Goal: Task Accomplishment & Management: Complete application form

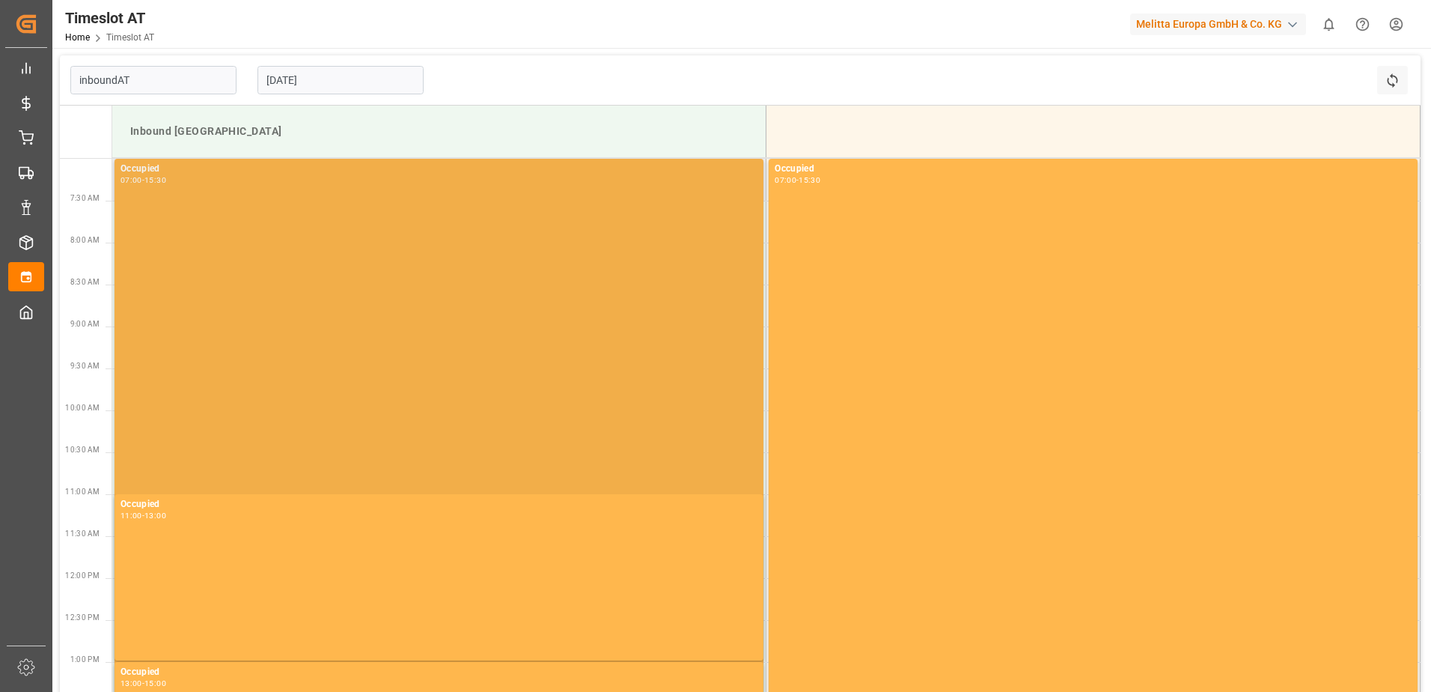
type input "Inbound AT"
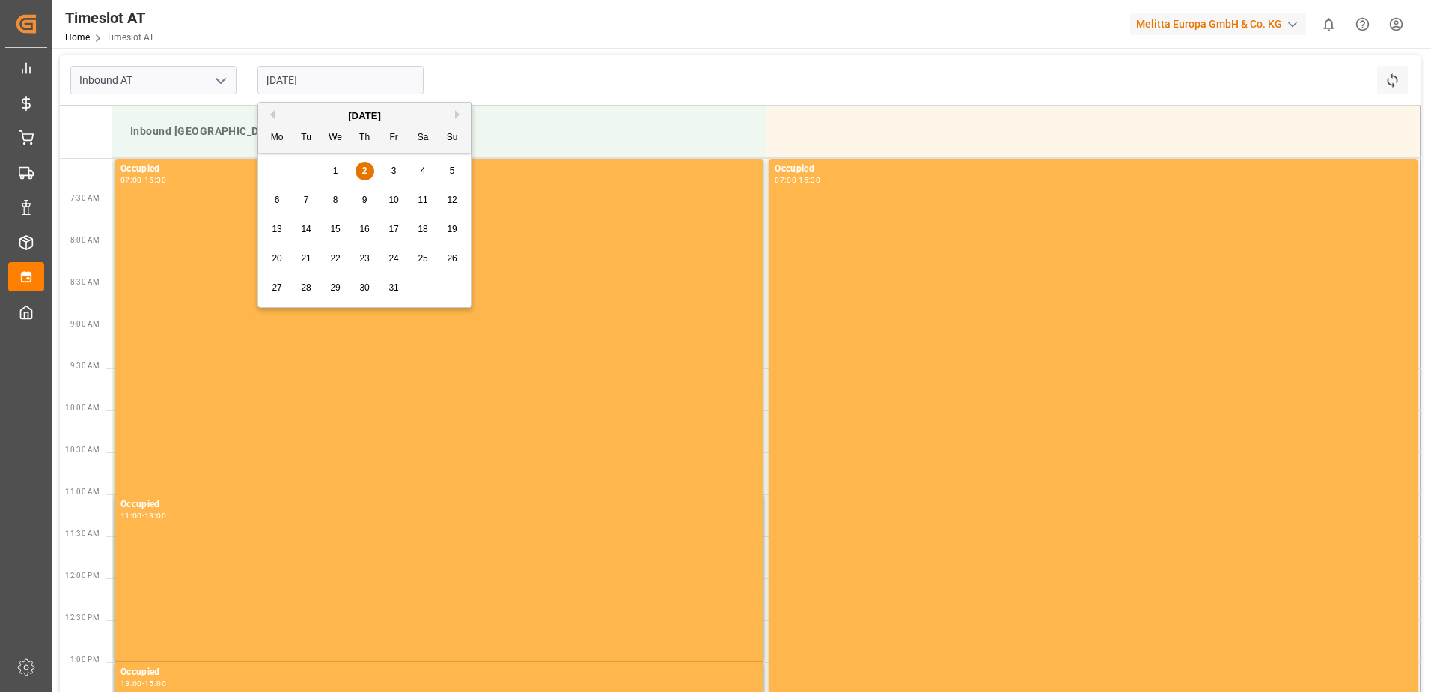
click at [315, 83] on input "[DATE]" at bounding box center [341, 80] width 166 height 28
click at [302, 203] on div "7" at bounding box center [306, 201] width 19 height 18
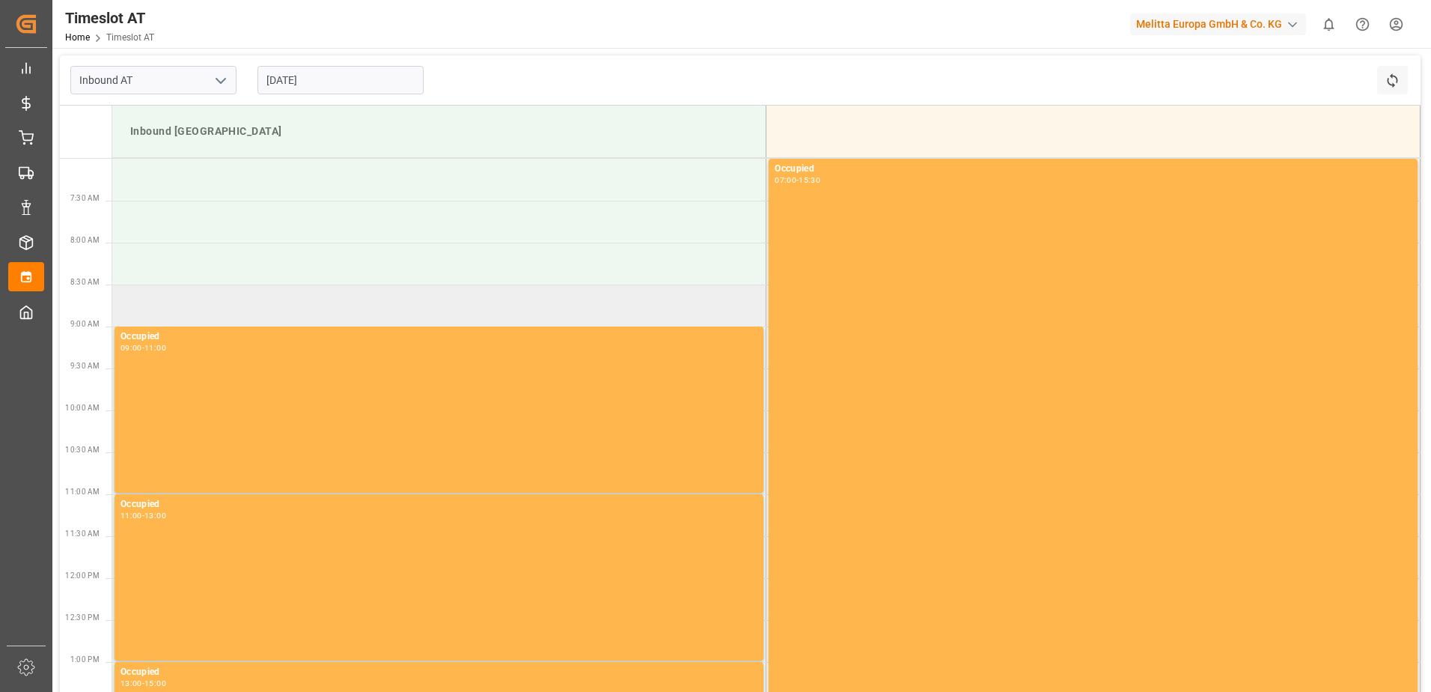
click at [201, 300] on td at bounding box center [439, 305] width 654 height 42
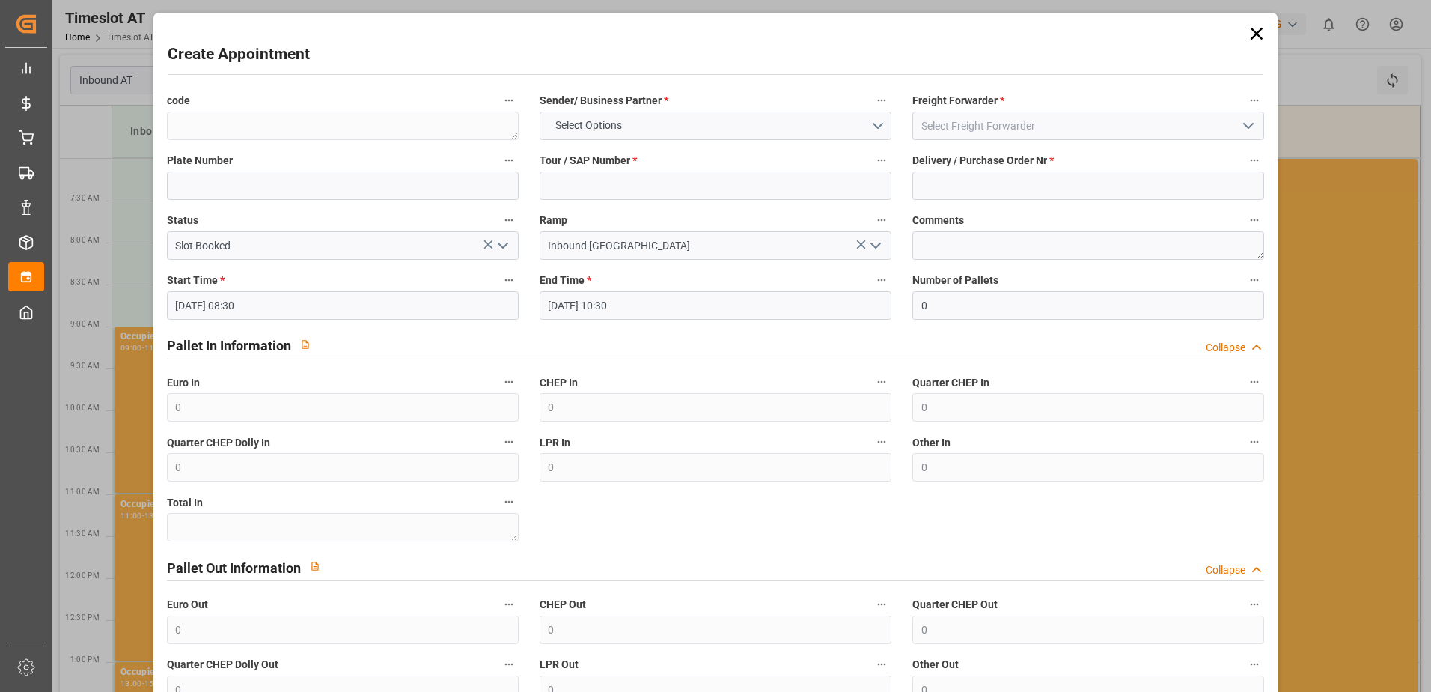
click at [1251, 37] on icon at bounding box center [1257, 34] width 12 height 12
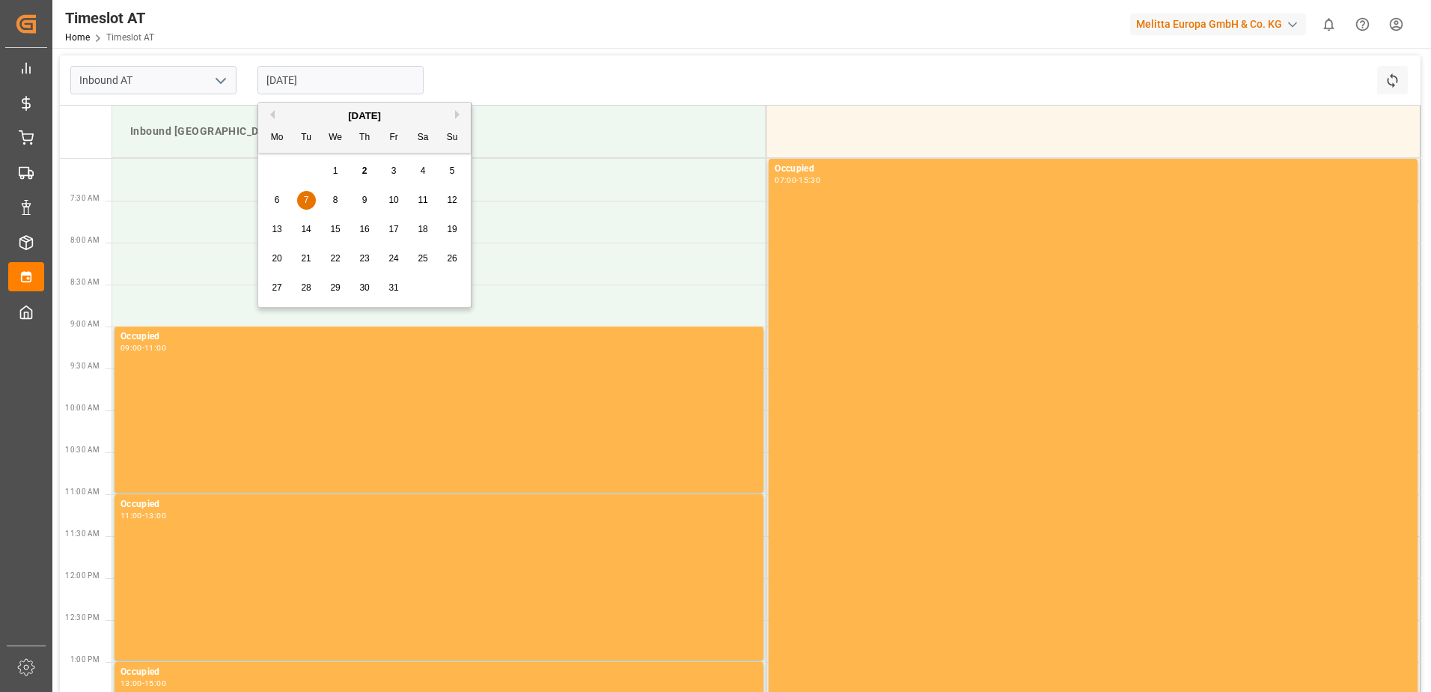
click at [299, 81] on input "[DATE]" at bounding box center [341, 80] width 166 height 28
click at [337, 198] on span "8" at bounding box center [335, 200] width 5 height 10
type input "[DATE]"
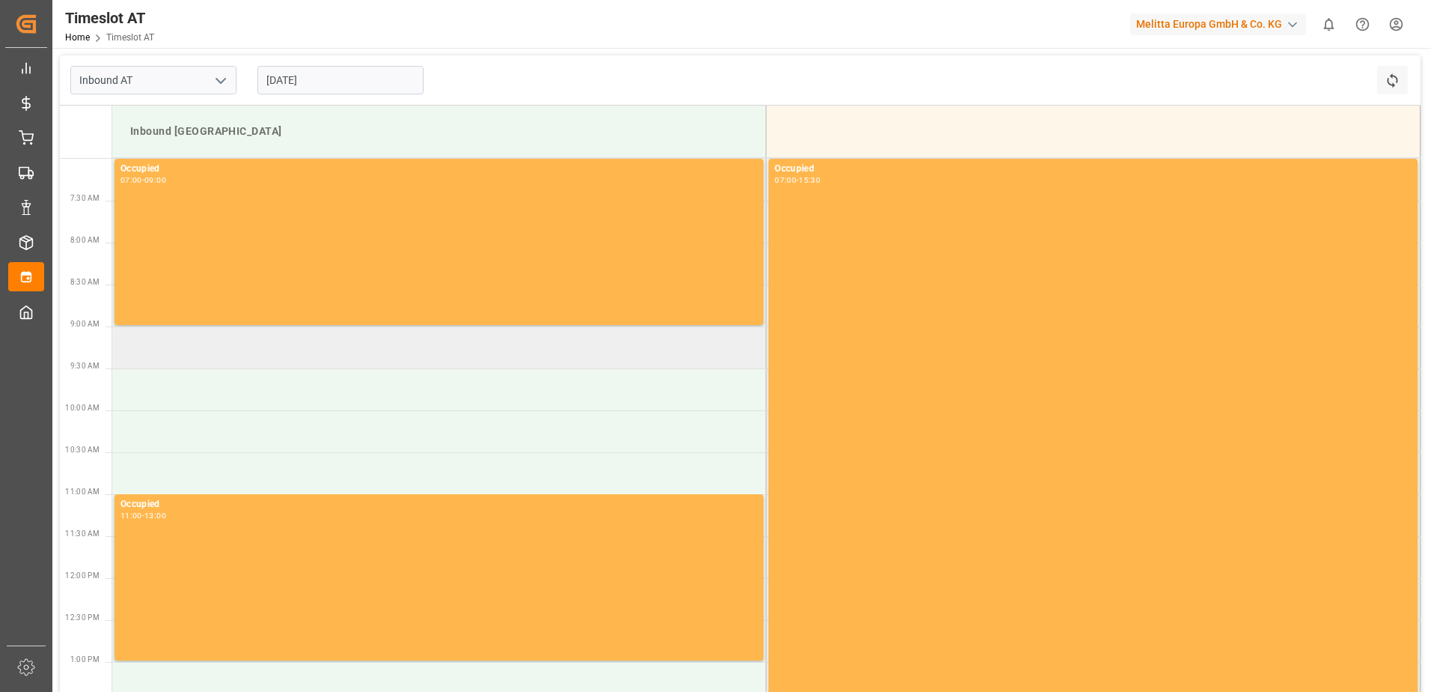
click at [130, 351] on td at bounding box center [439, 347] width 654 height 42
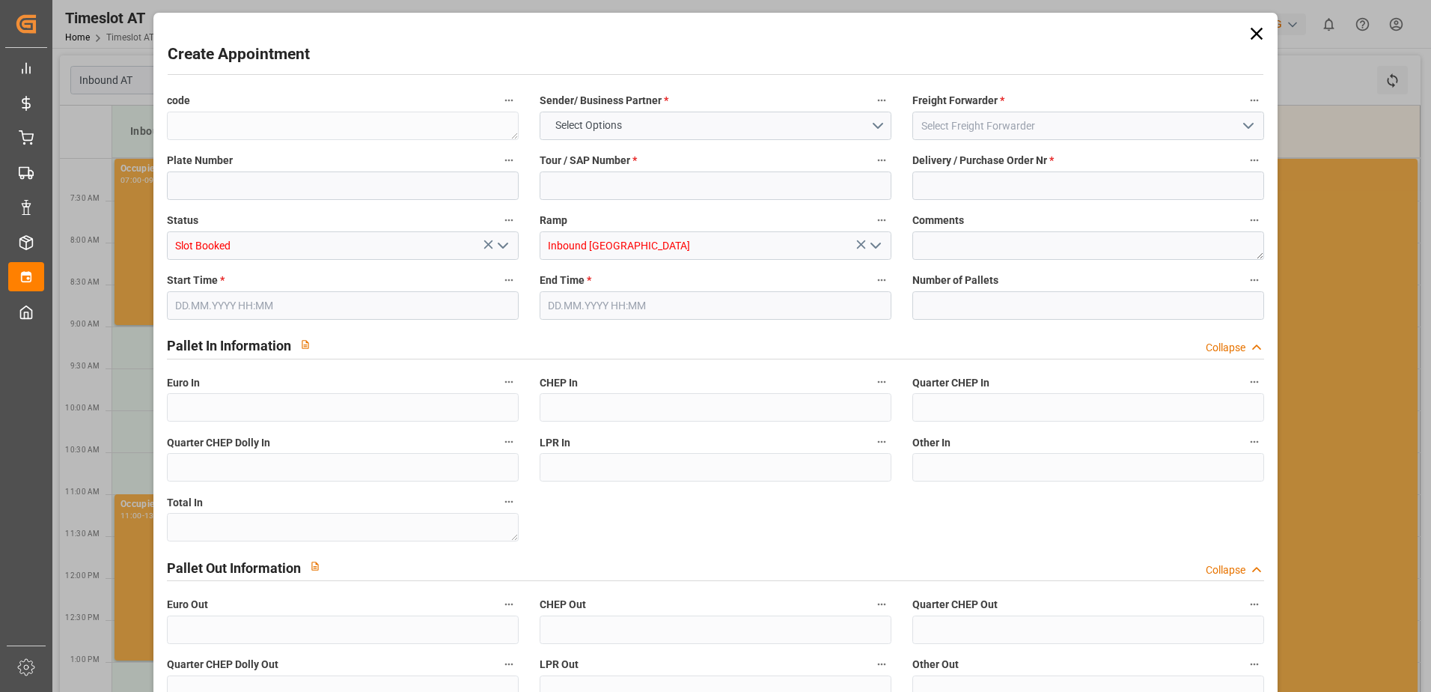
type input "0"
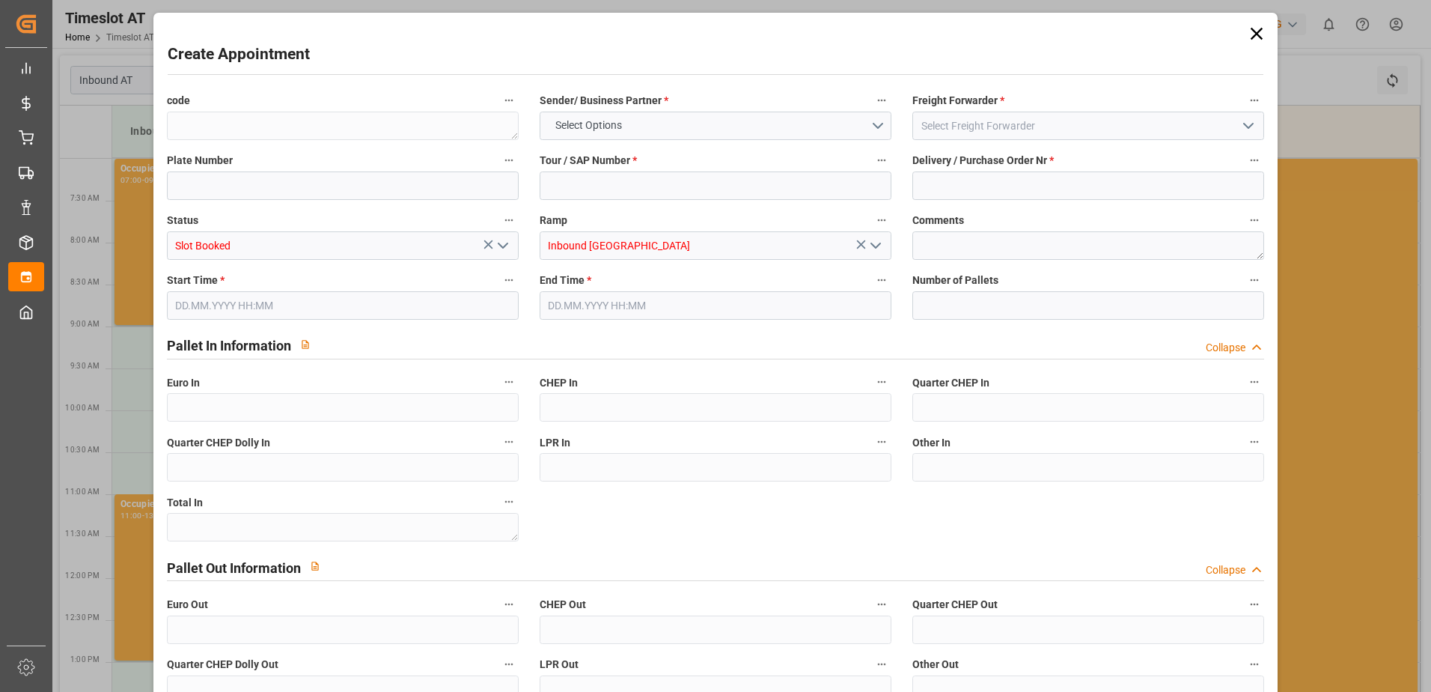
type input "0"
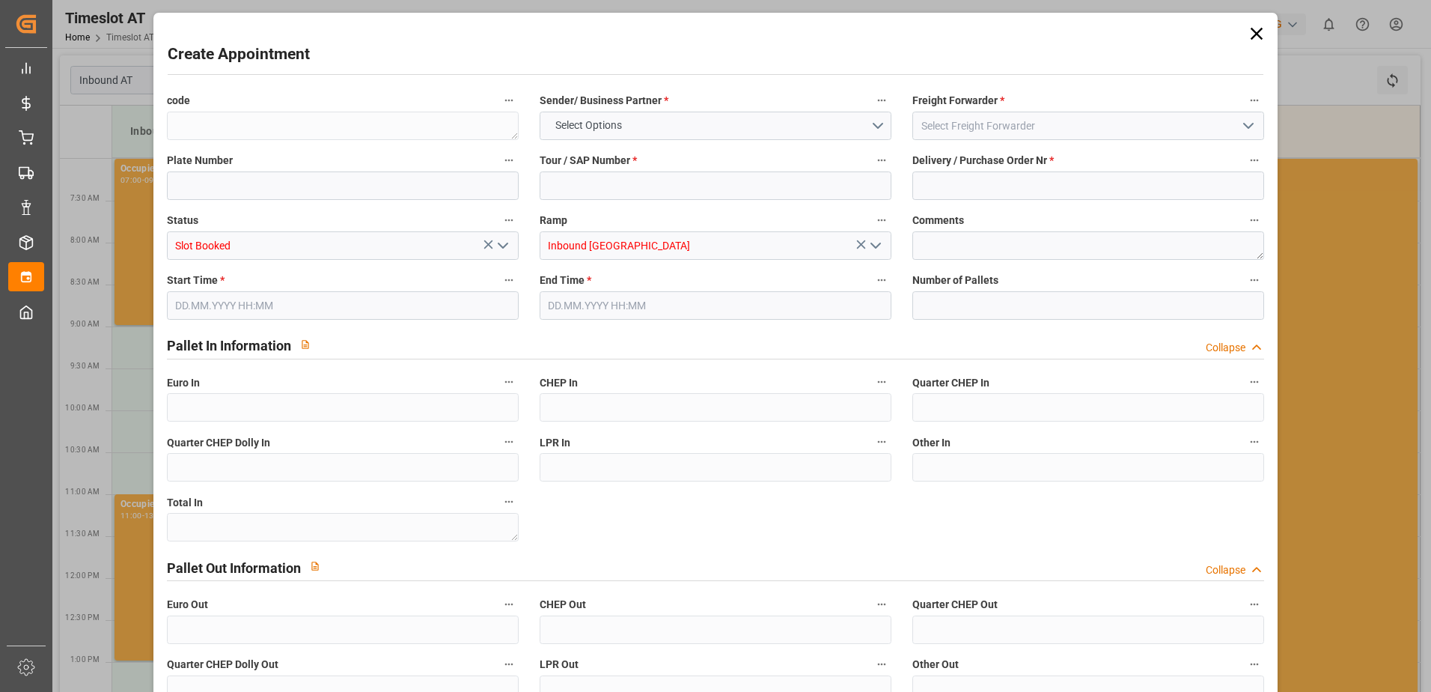
type input "0"
type input "[DATE] 09:00"
type input "[DATE] 11:00"
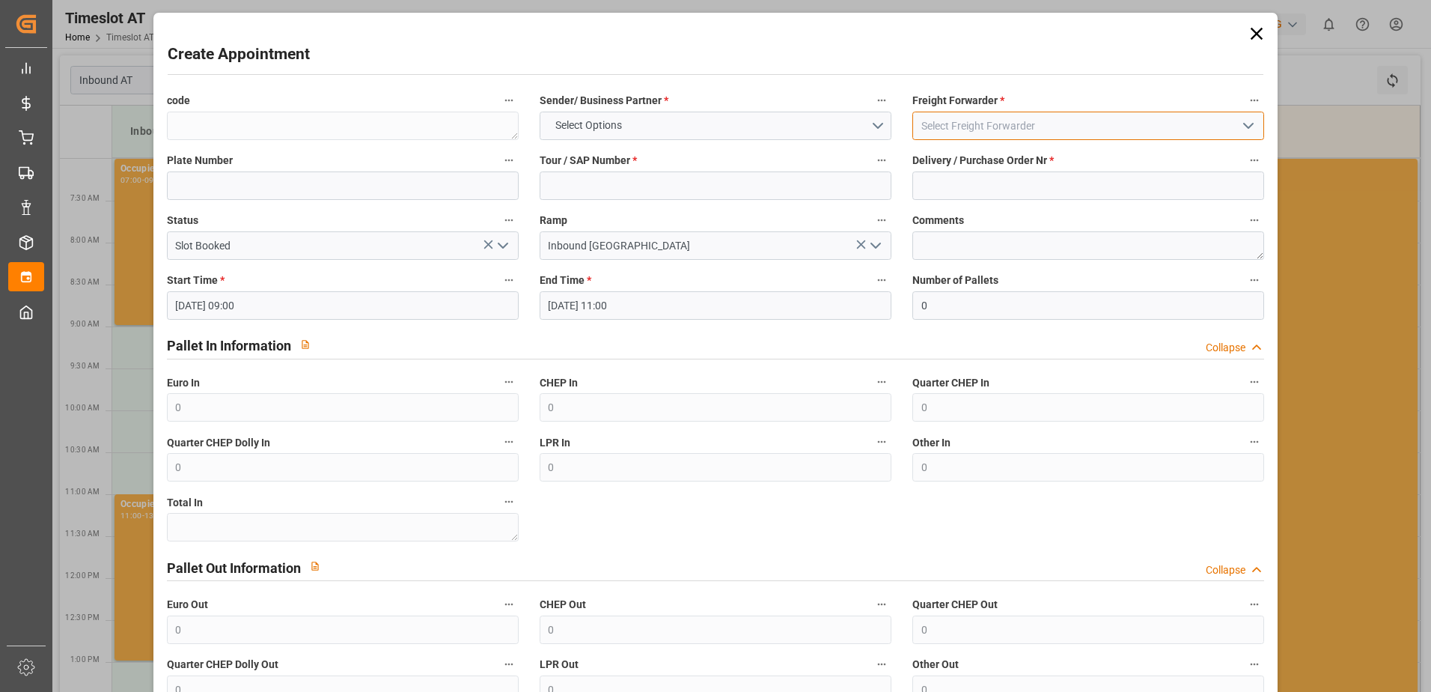
click at [959, 125] on input at bounding box center [1089, 126] width 352 height 28
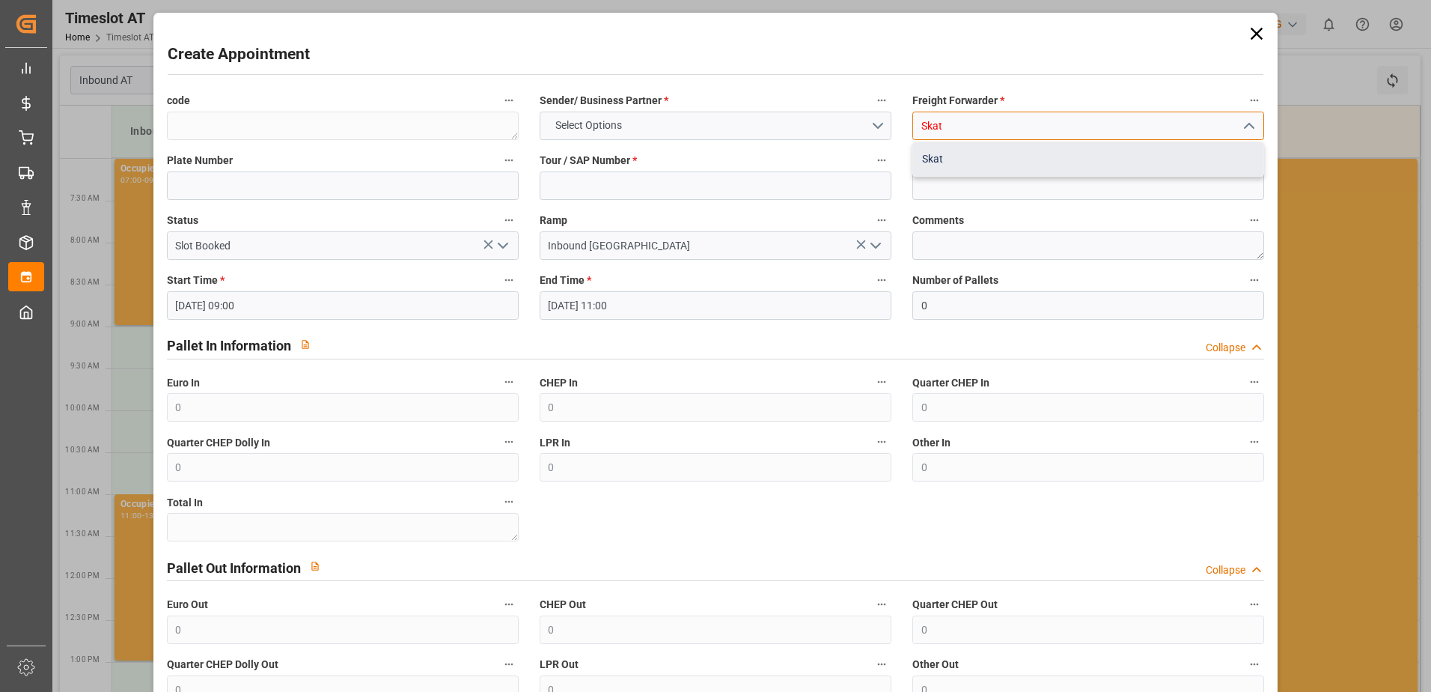
click at [952, 168] on div "Skat" at bounding box center [1088, 159] width 350 height 34
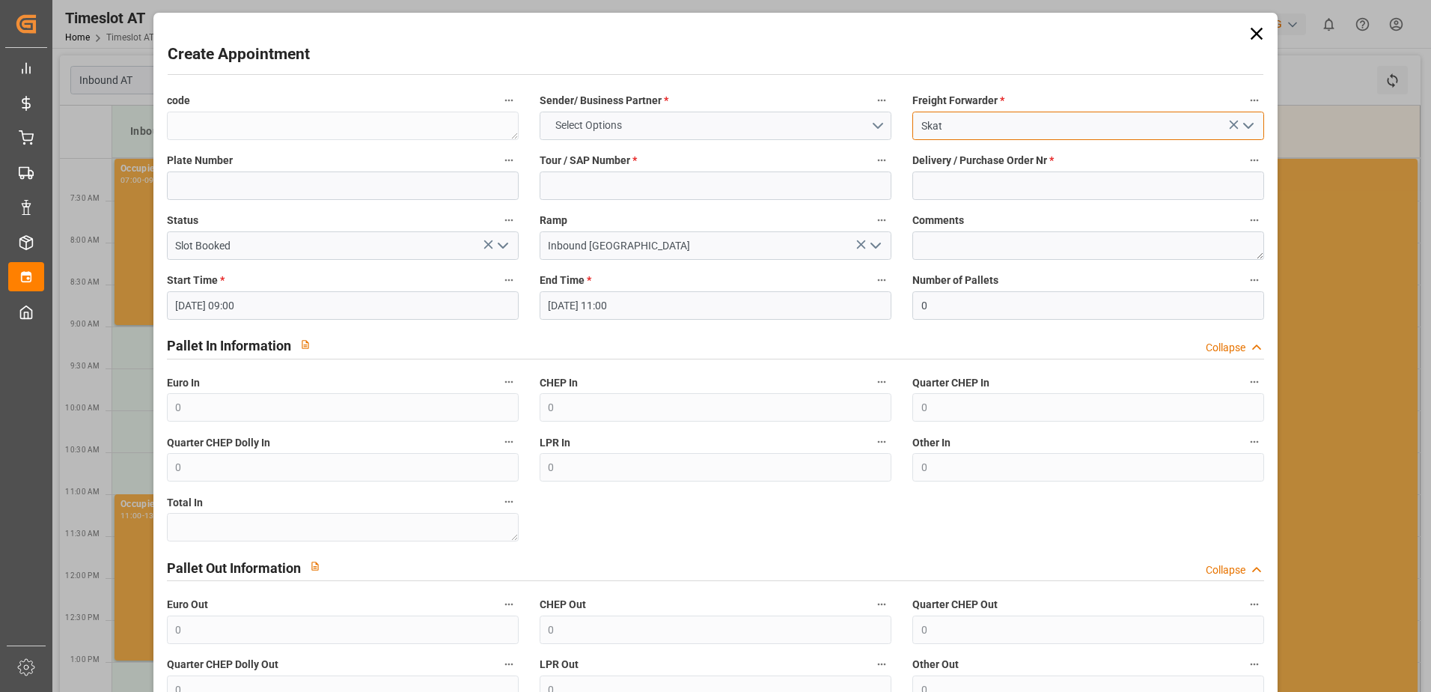
type input "Skat"
click at [639, 124] on button "Select Options" at bounding box center [716, 126] width 352 height 28
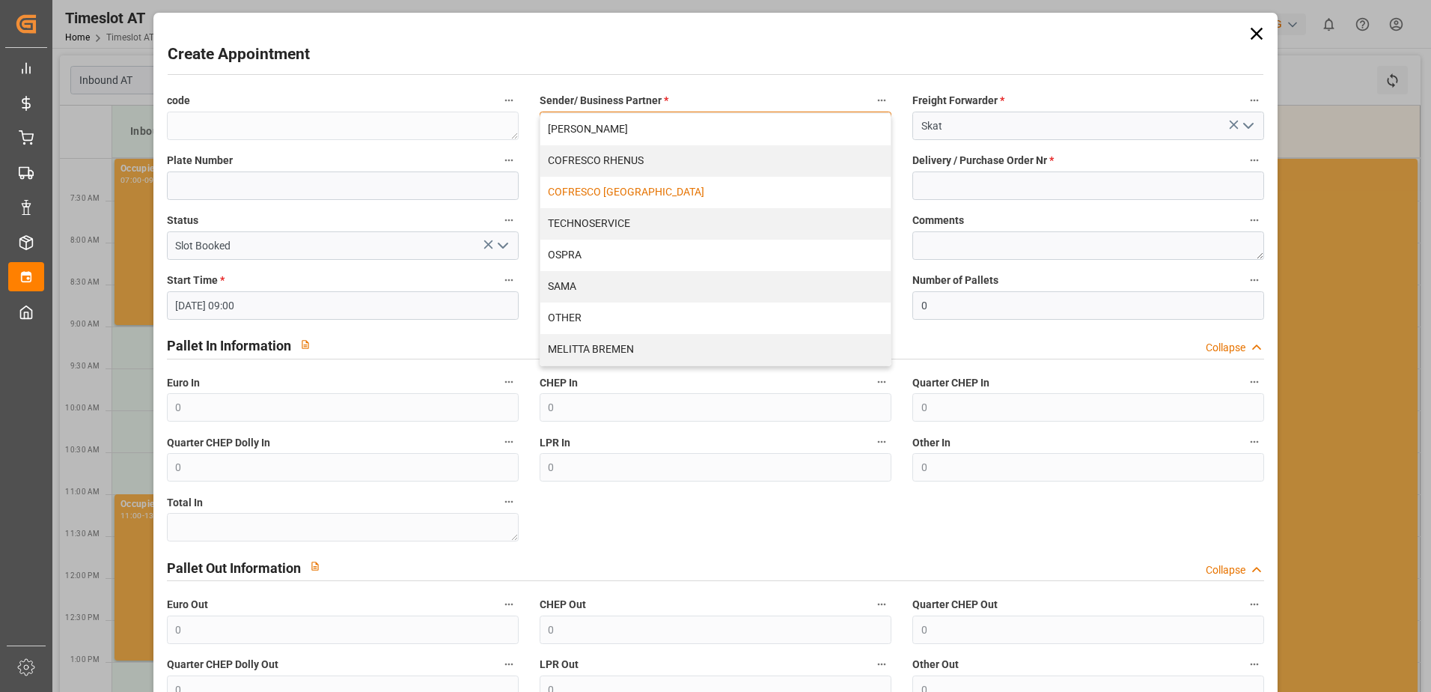
click at [594, 195] on div "COFRESCO [GEOGRAPHIC_DATA]" at bounding box center [716, 192] width 350 height 31
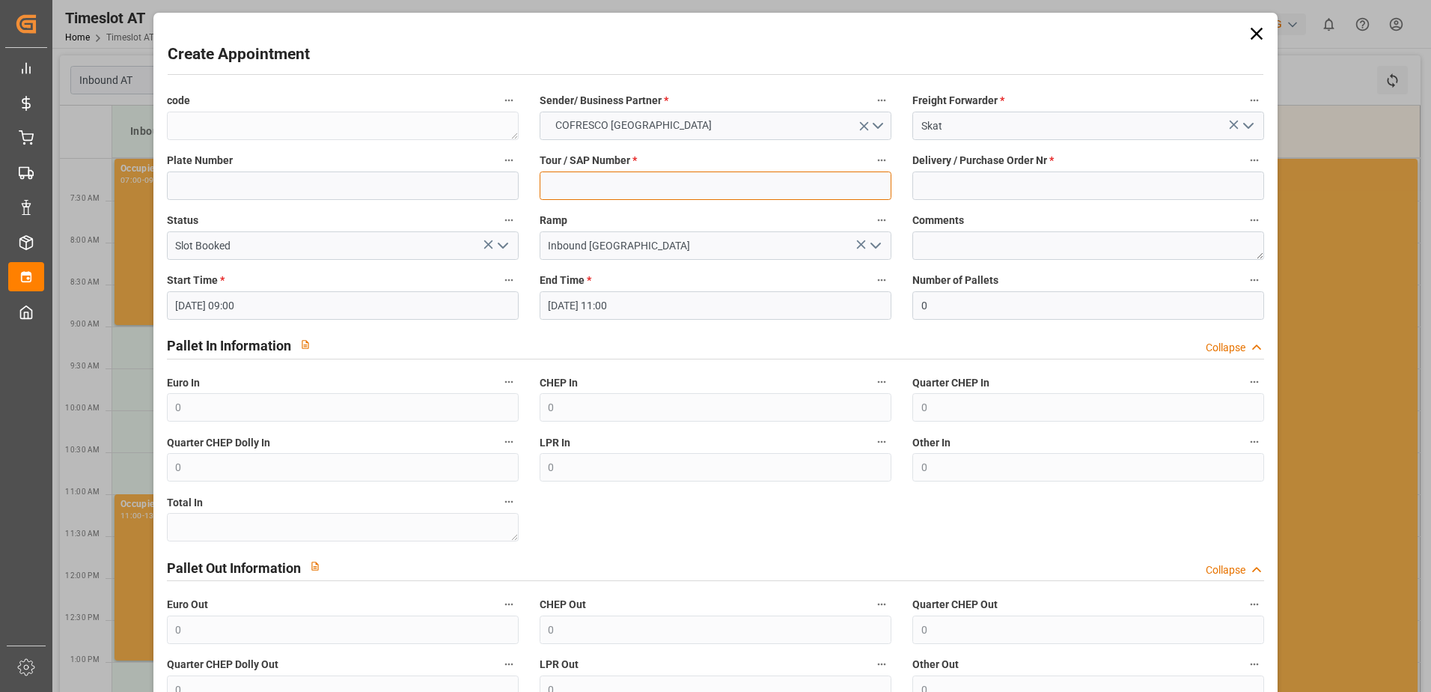
click at [586, 182] on input at bounding box center [716, 185] width 352 height 28
paste input "62042710"
type input "62042710"
click at [929, 183] on input at bounding box center [1089, 185] width 352 height 28
paste input "490090"
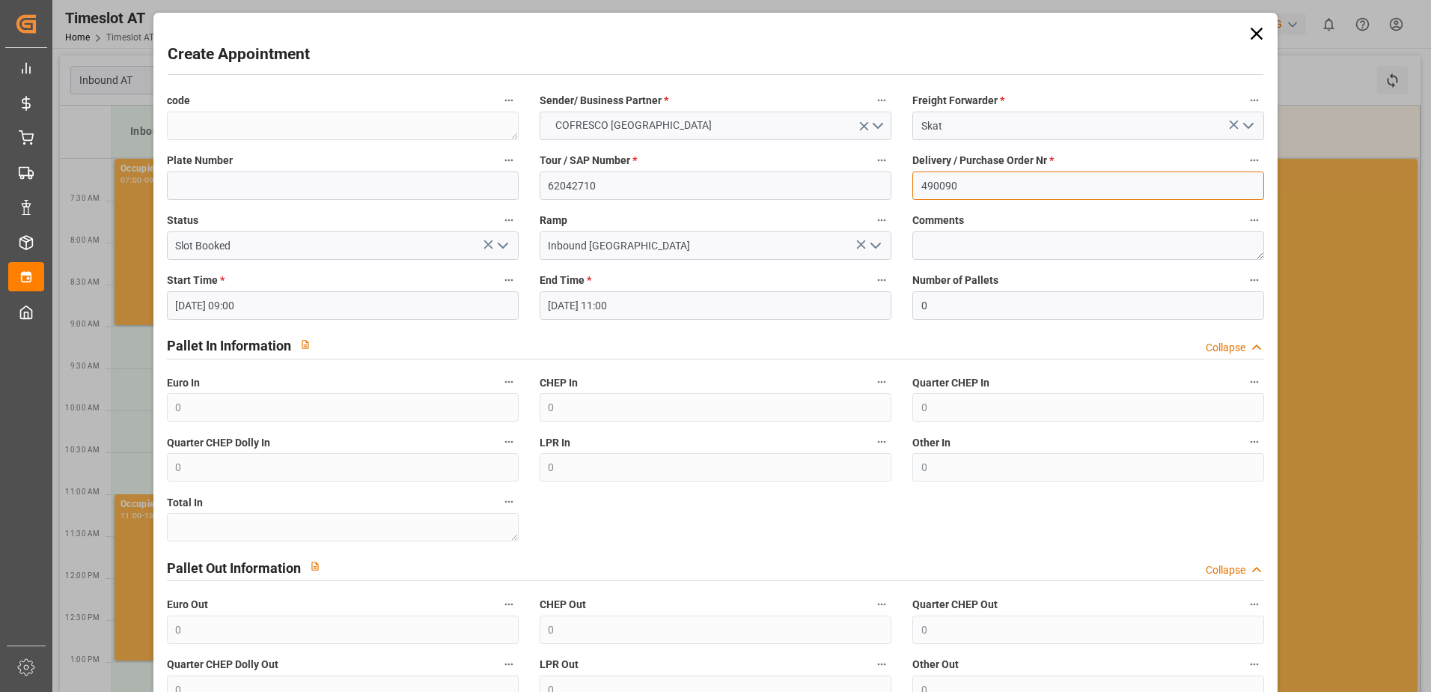
type input "490090"
click at [663, 340] on div "Pallet In Information Collapse" at bounding box center [716, 344] width 1098 height 28
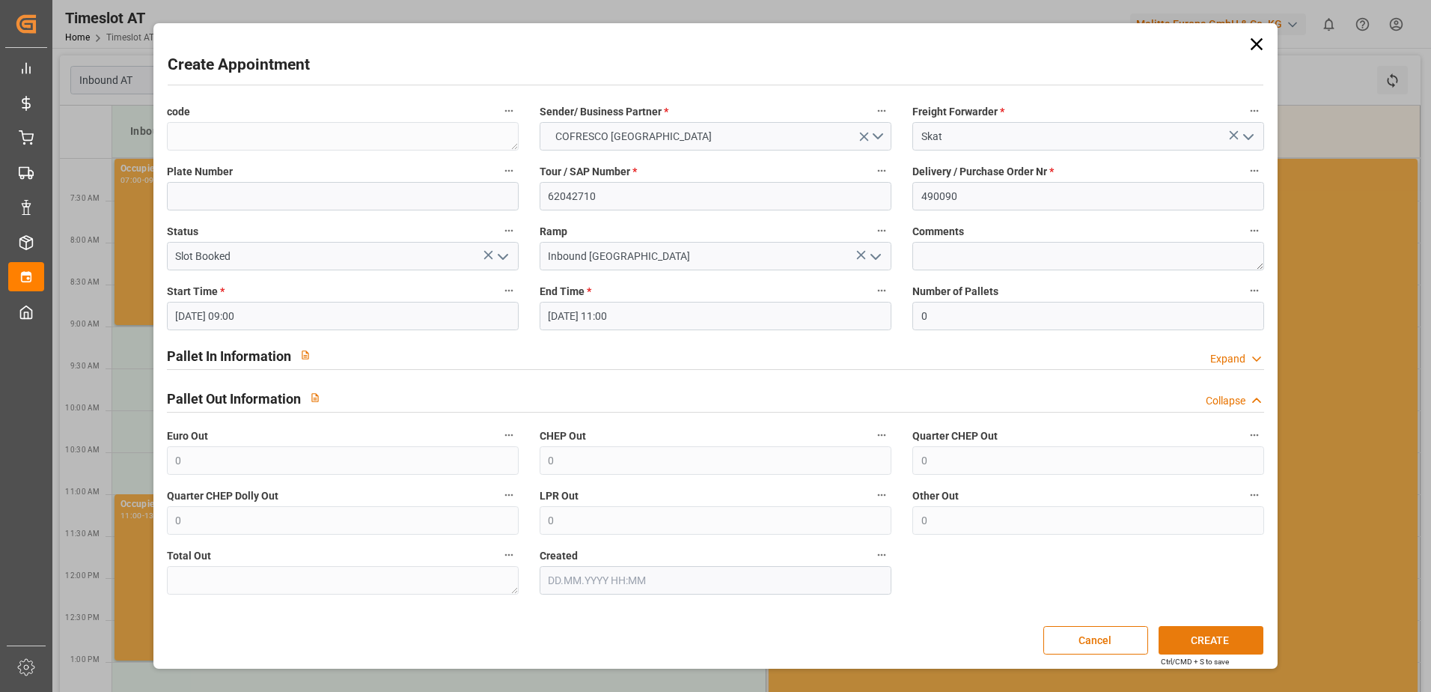
click at [1205, 642] on button "CREATE" at bounding box center [1211, 640] width 105 height 28
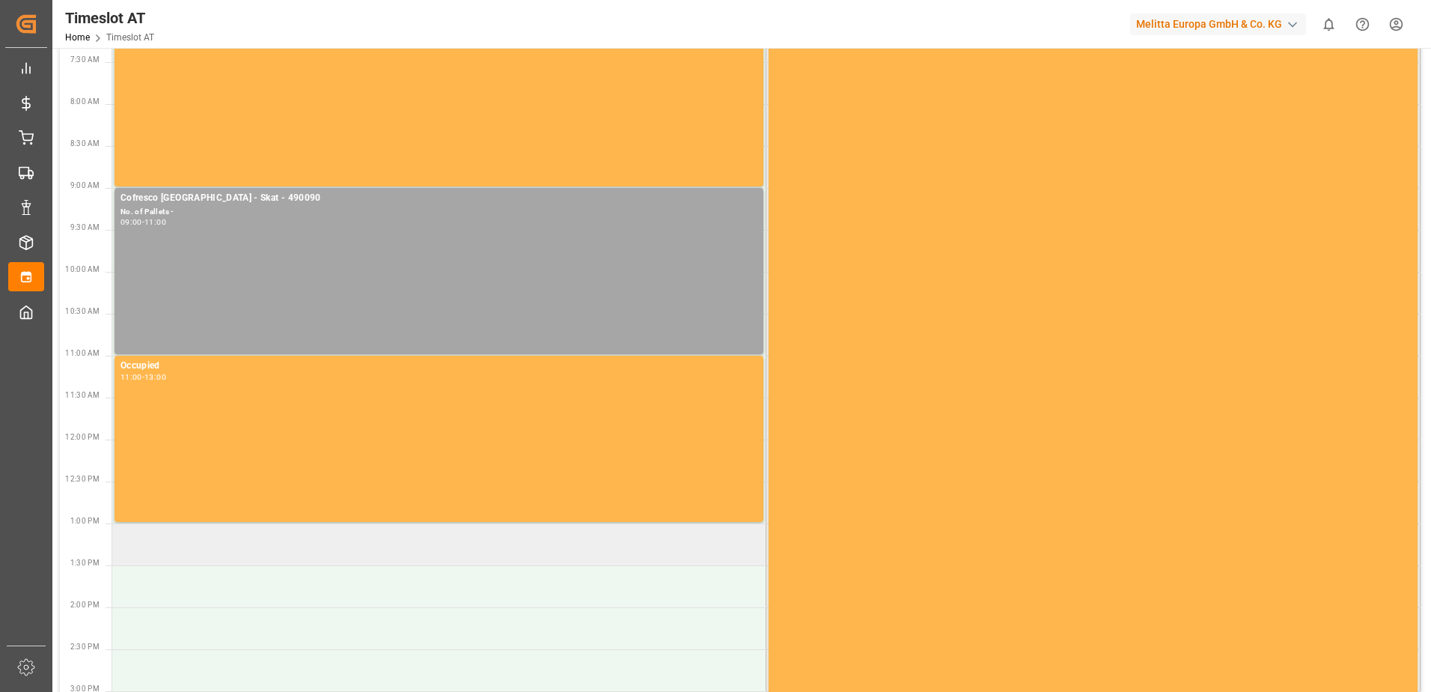
scroll to position [299, 0]
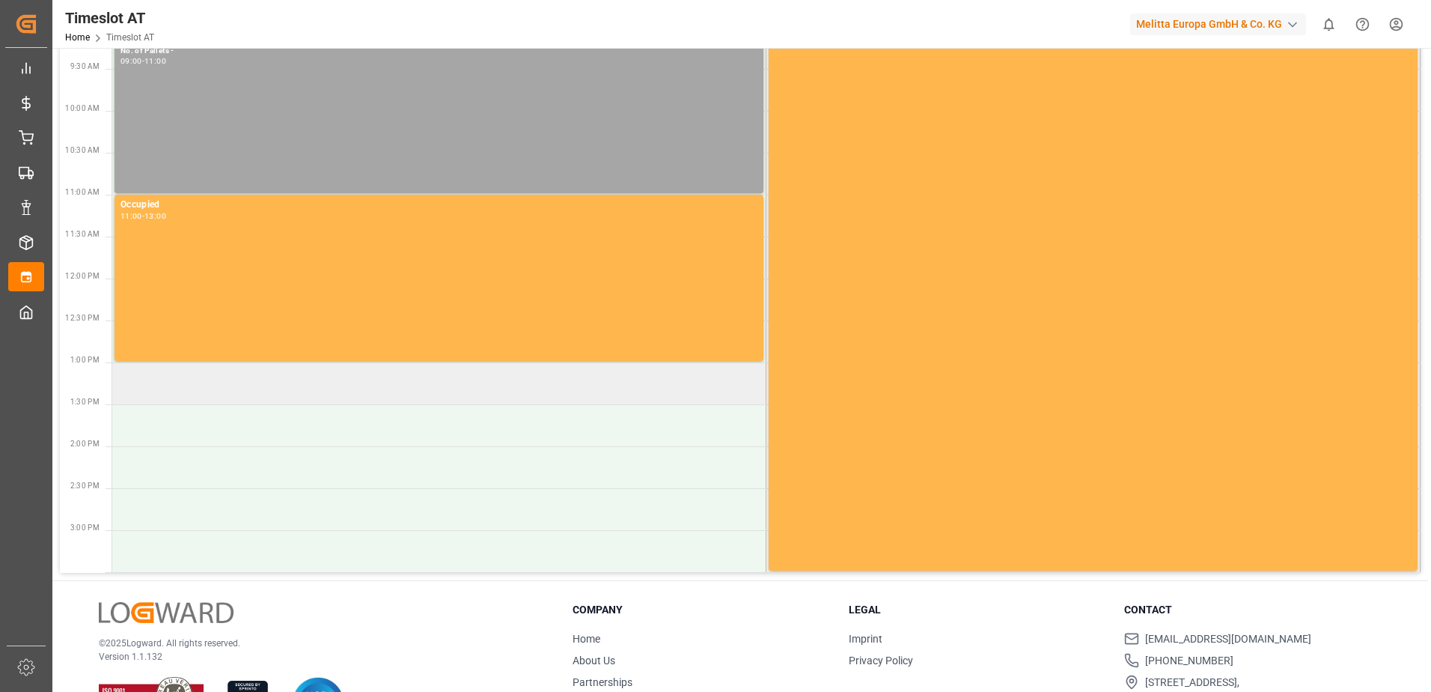
click at [156, 384] on td at bounding box center [439, 383] width 654 height 42
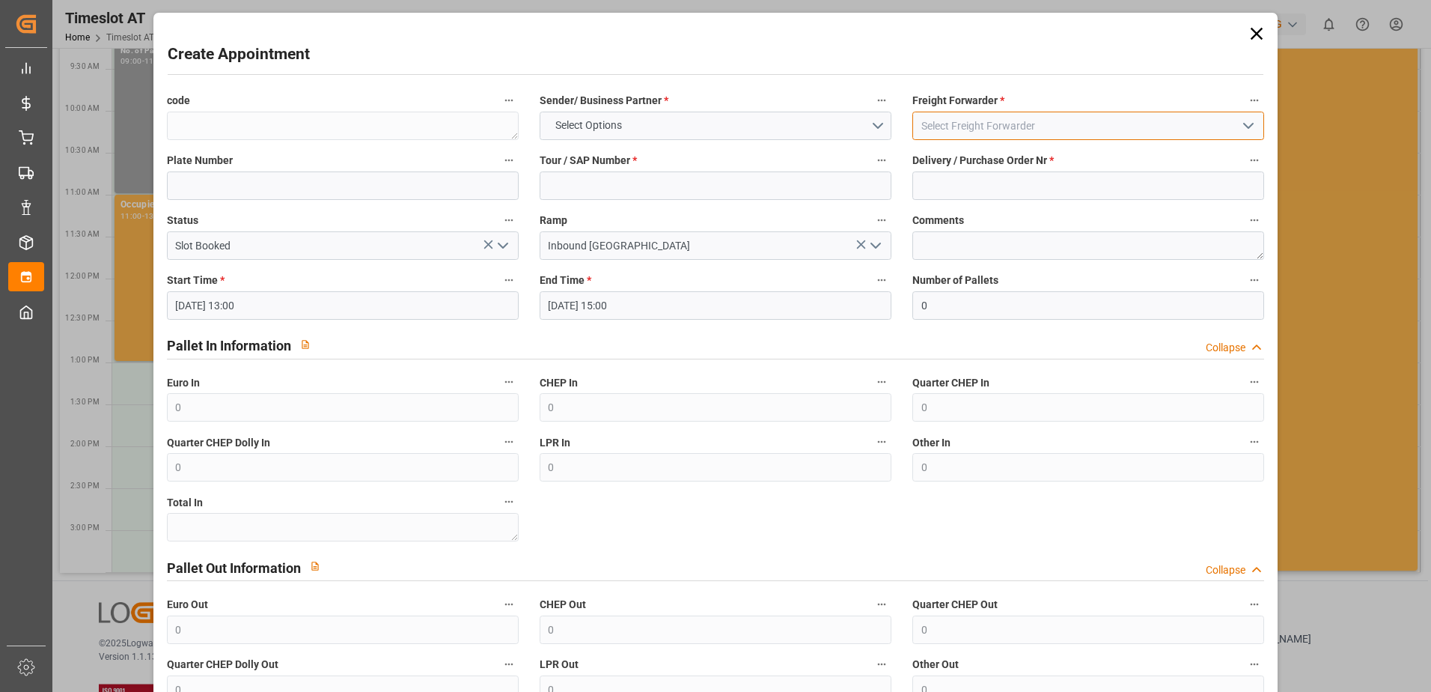
drag, startPoint x: 972, startPoint y: 118, endPoint x: 951, endPoint y: 136, distance: 27.6
click at [972, 118] on input at bounding box center [1089, 126] width 352 height 28
click at [927, 151] on div "Skat" at bounding box center [1088, 159] width 350 height 34
type input "Skat"
click at [684, 118] on button "Select Options" at bounding box center [716, 126] width 352 height 28
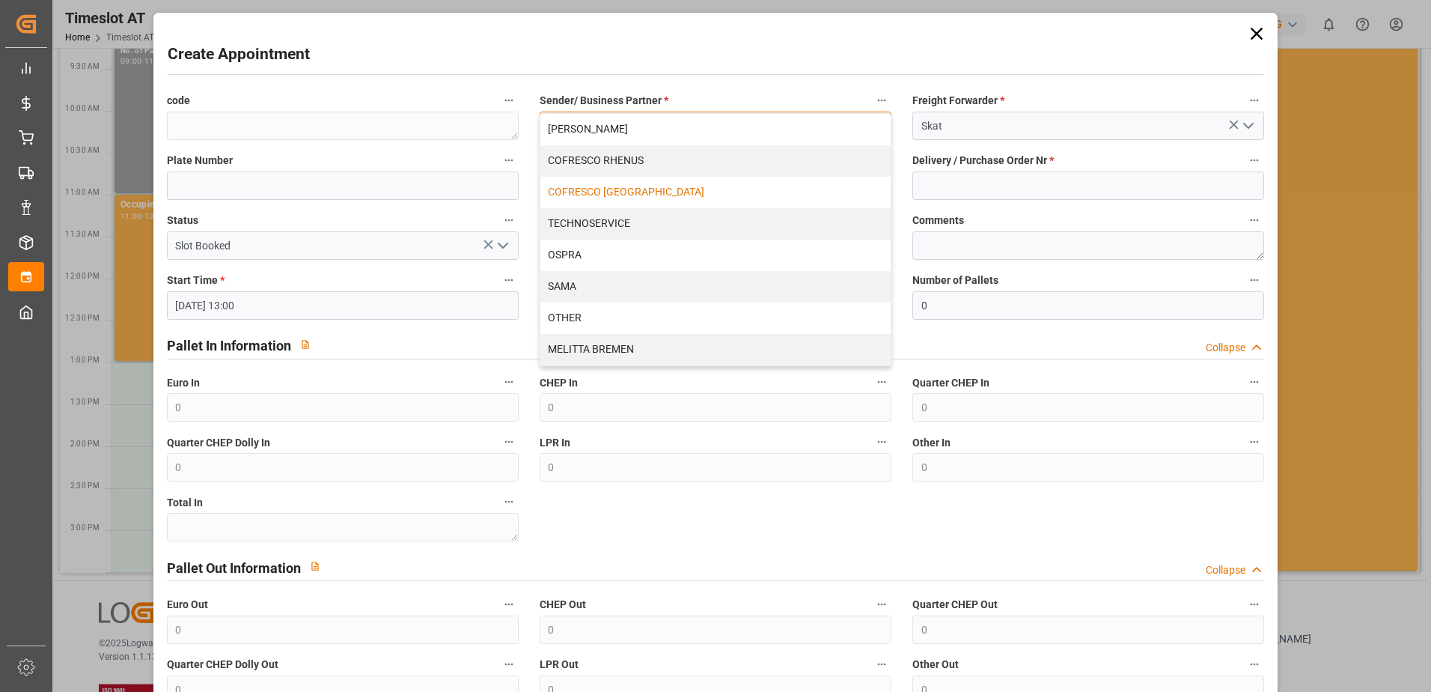
click at [561, 200] on div "COFRESCO [GEOGRAPHIC_DATA]" at bounding box center [716, 192] width 350 height 31
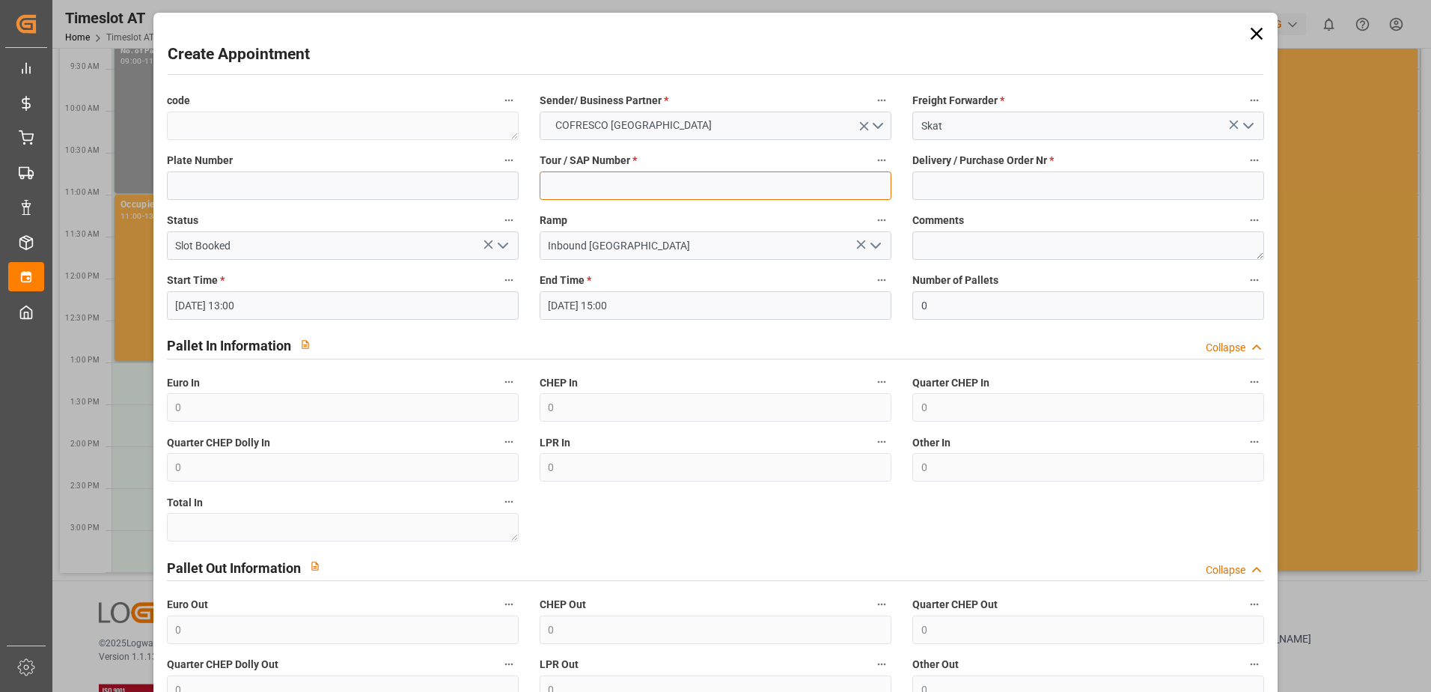
click at [577, 188] on input at bounding box center [716, 185] width 352 height 28
paste input "62042709"
type input "62042709"
click at [989, 191] on input at bounding box center [1089, 185] width 352 height 28
paste input "490088"
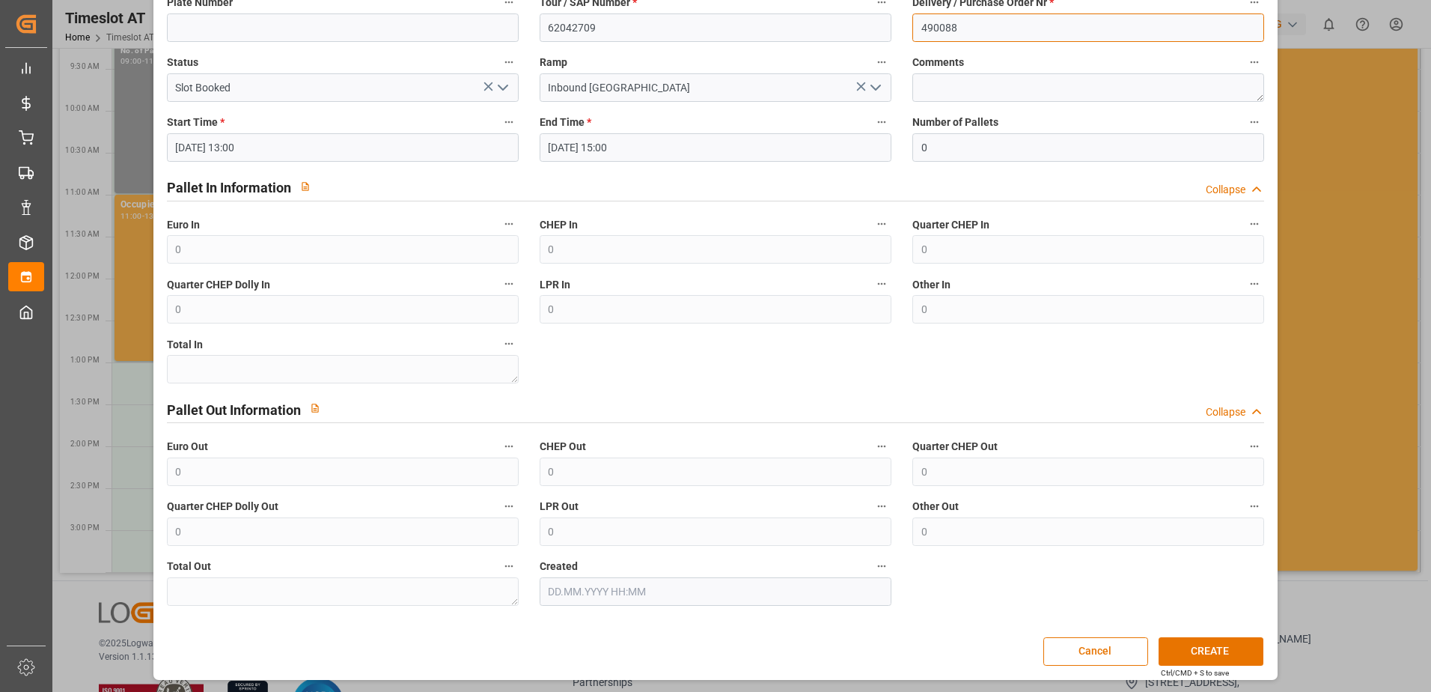
scroll to position [159, 0]
type input "490088"
click at [1187, 654] on button "CREATE" at bounding box center [1211, 650] width 105 height 28
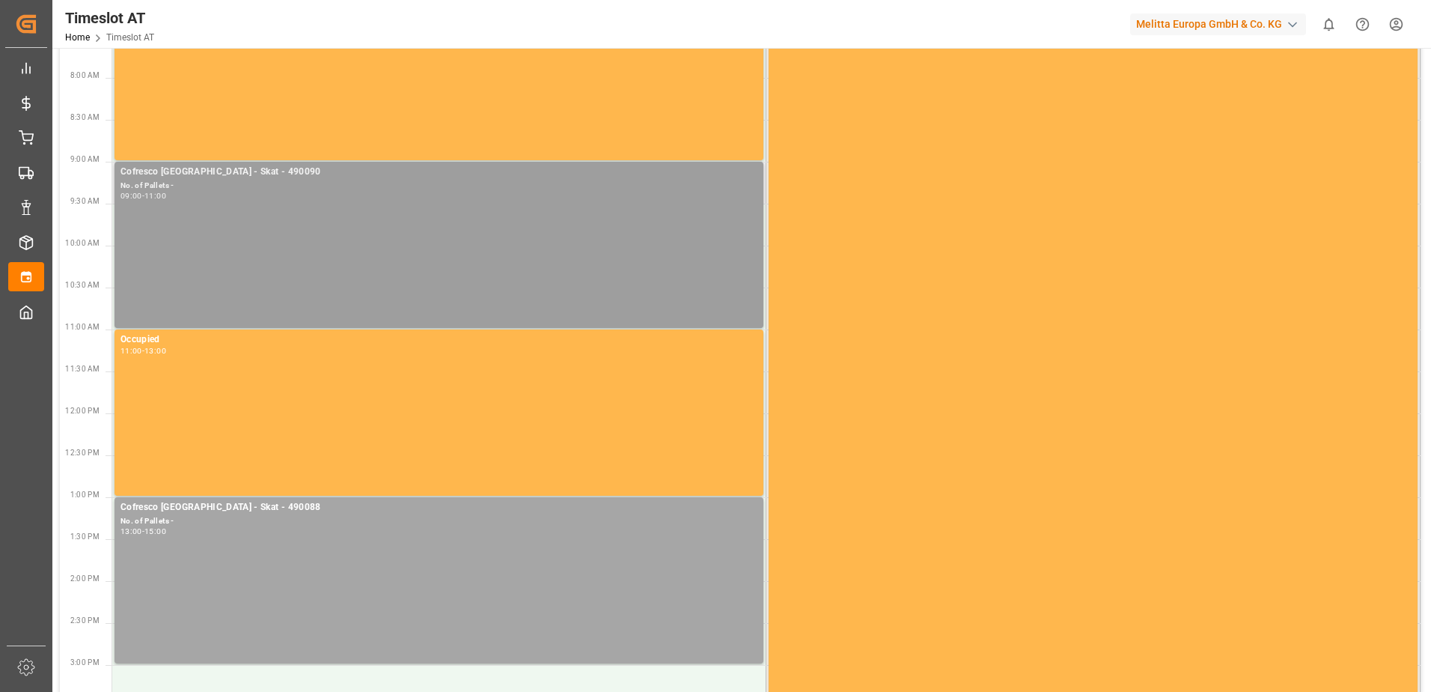
scroll to position [0, 0]
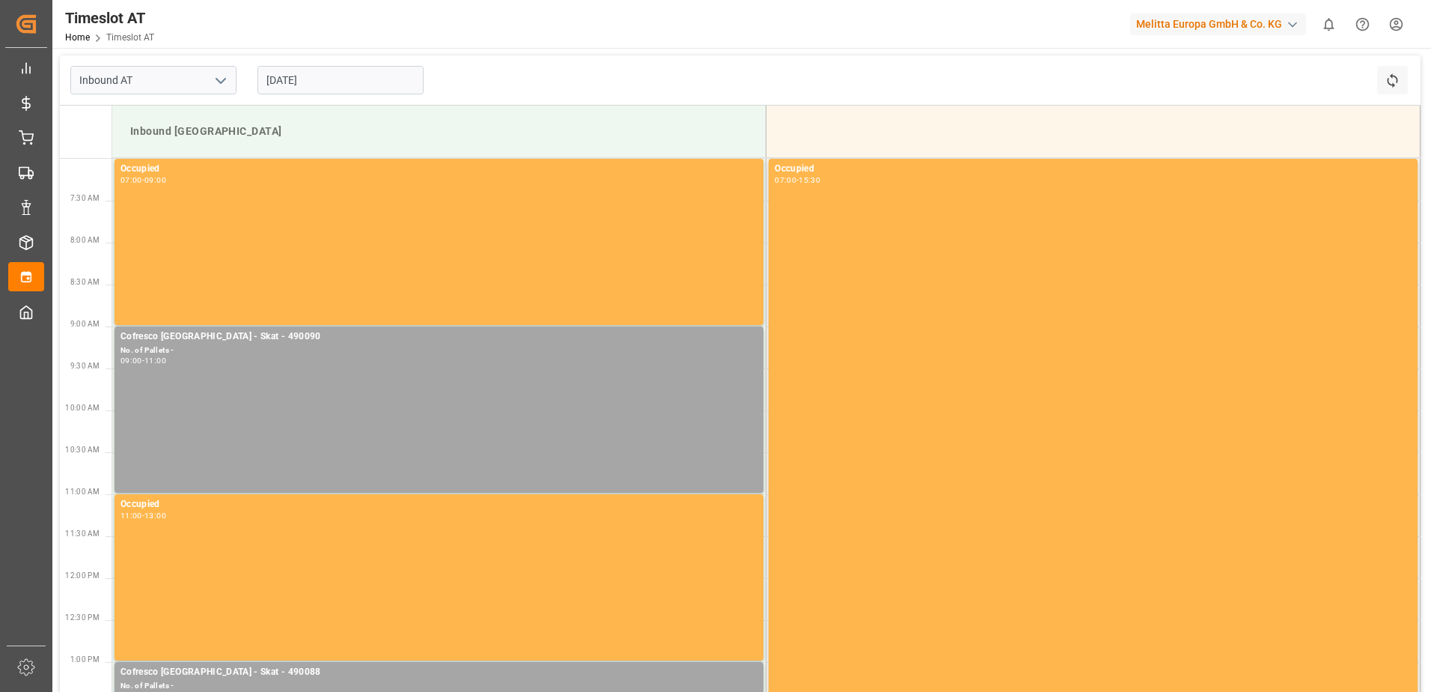
click at [285, 78] on input "[DATE]" at bounding box center [341, 80] width 166 height 28
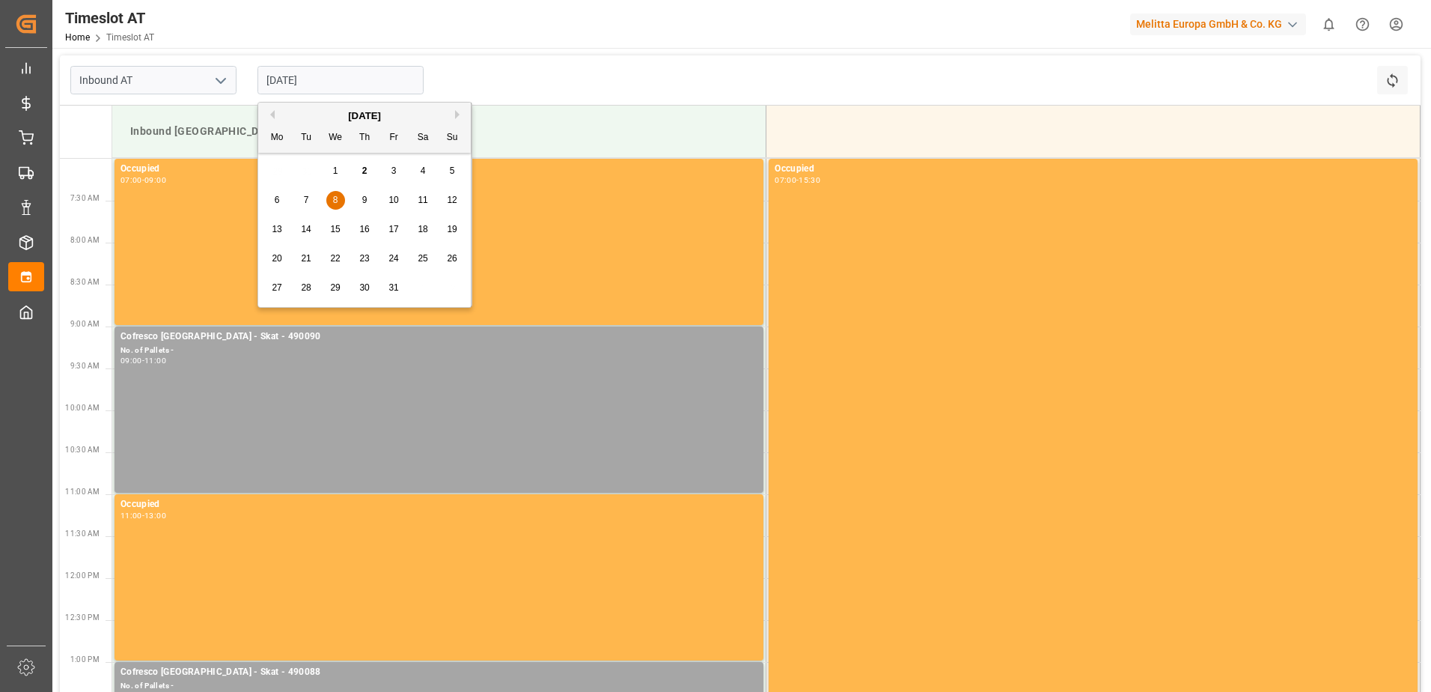
click at [299, 200] on div "7" at bounding box center [306, 201] width 19 height 18
type input "[DATE]"
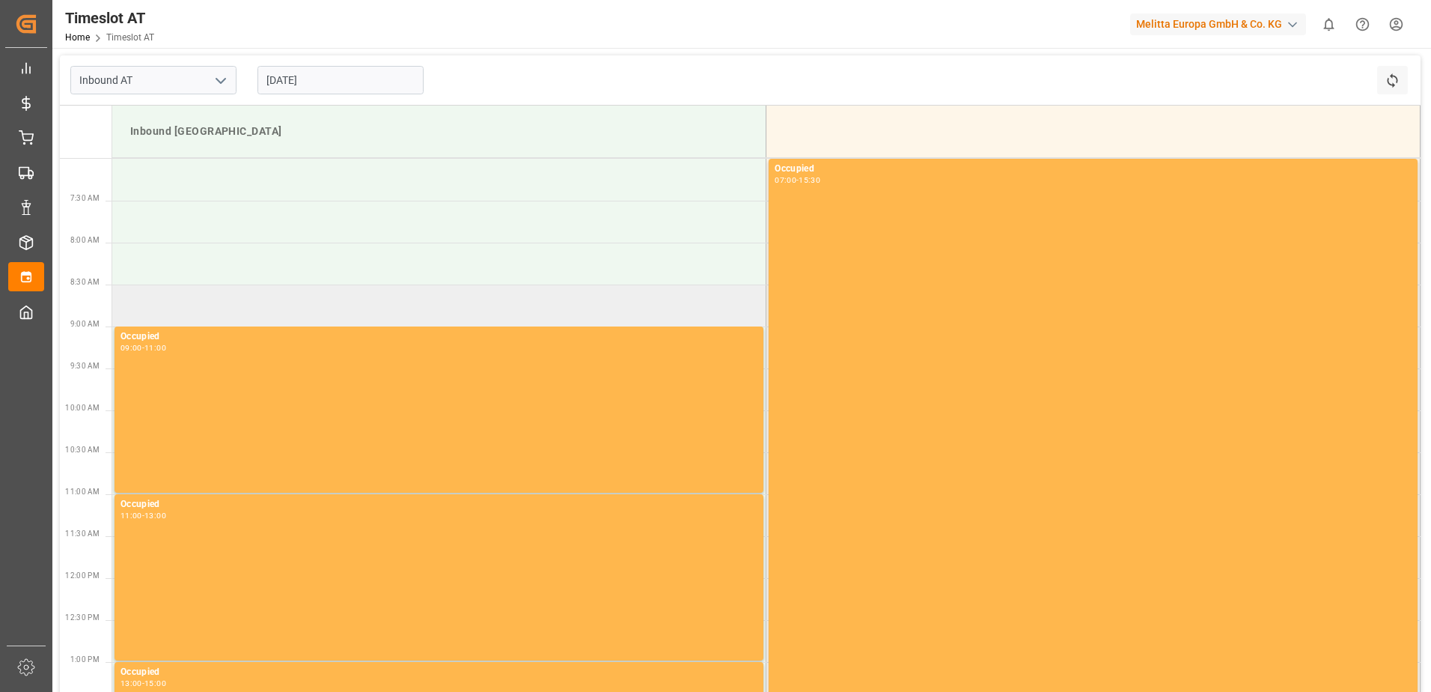
click at [183, 308] on td at bounding box center [439, 305] width 654 height 42
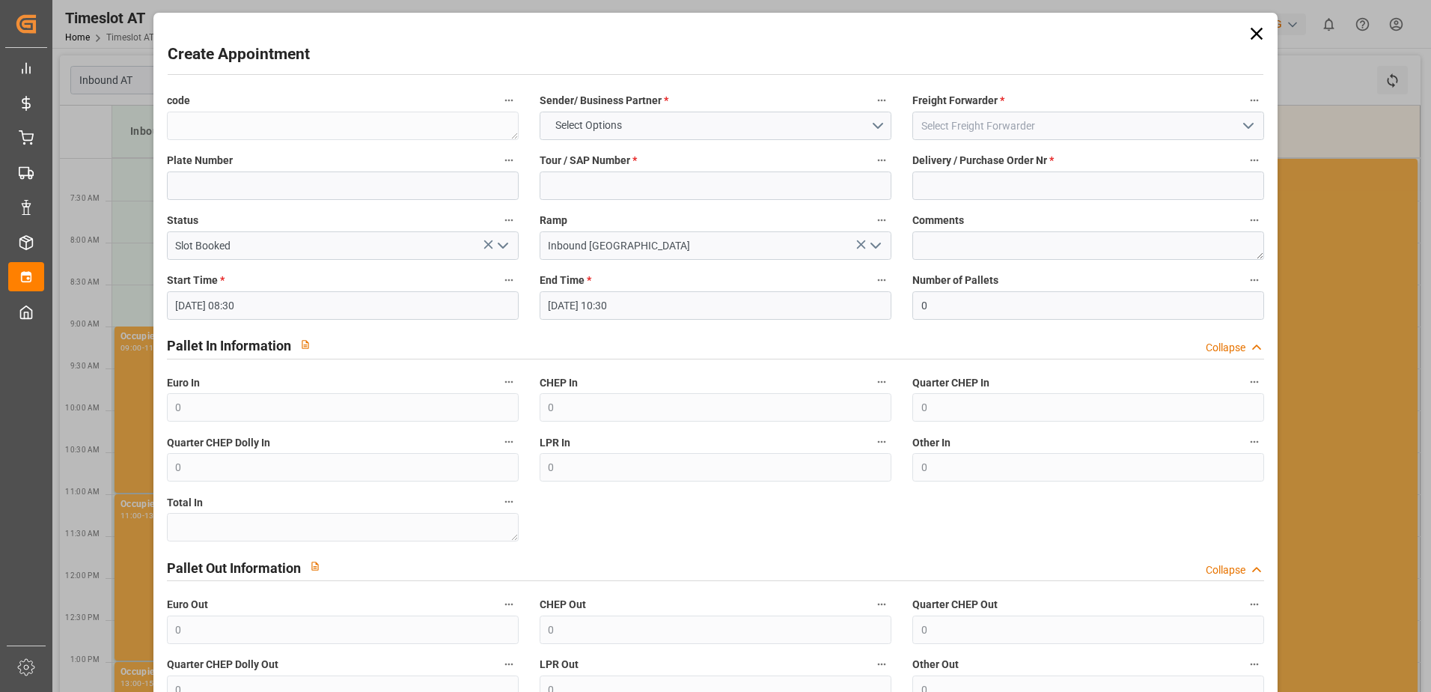
click at [398, 298] on input "[DATE] 08:30" at bounding box center [343, 305] width 352 height 28
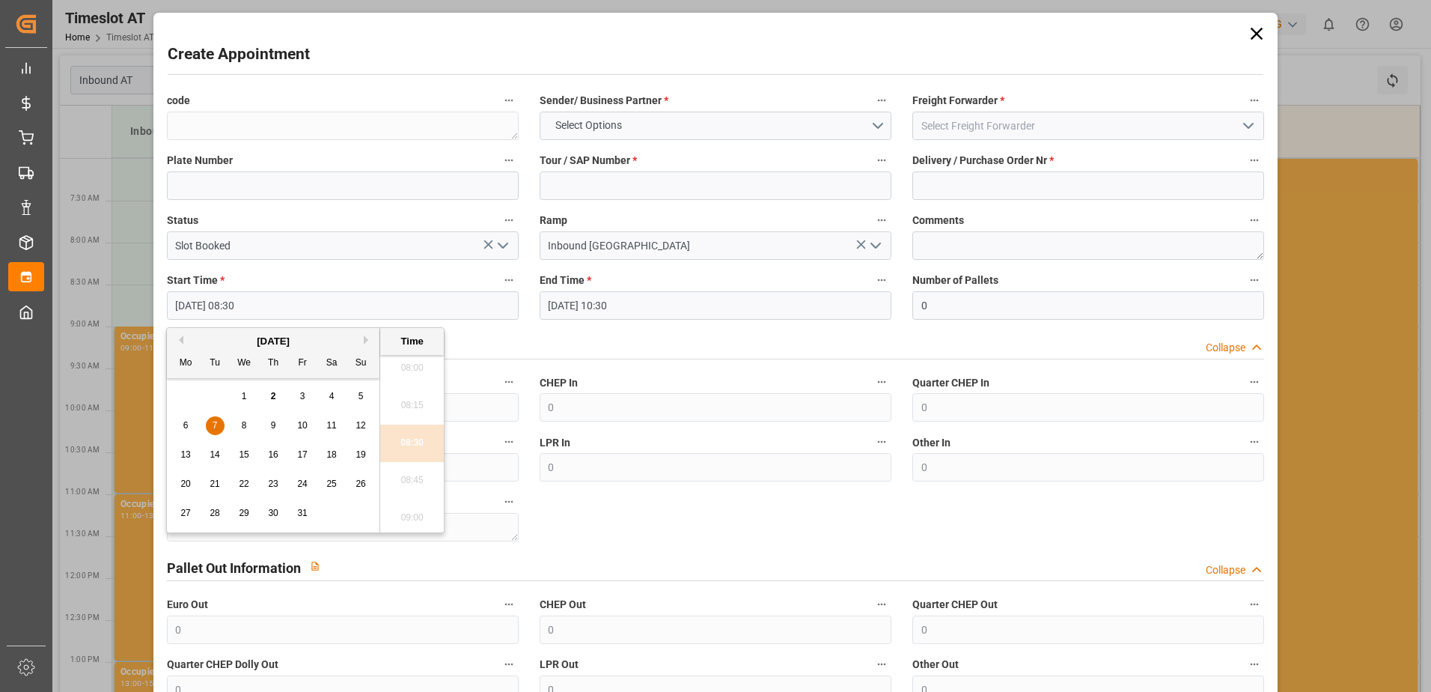
scroll to position [1128, 0]
click at [412, 464] on ul "00:00 00:15 00:30 00:45 01:00 01:15 01:30 01:45 02:00 02:15 02:30 02:45 03:00 0…" at bounding box center [412, 443] width 64 height 177
click at [407, 452] on ul "00:00 00:15 00:30 00:45 01:00 01:15 01:30 01:45 02:00 02:15 02:30 02:45 03:00 0…" at bounding box center [412, 443] width 64 height 177
click at [503, 338] on div "code Sender/ Business Partner * Select Options Freight Forwarder * Plate Number…" at bounding box center [715, 427] width 1119 height 684
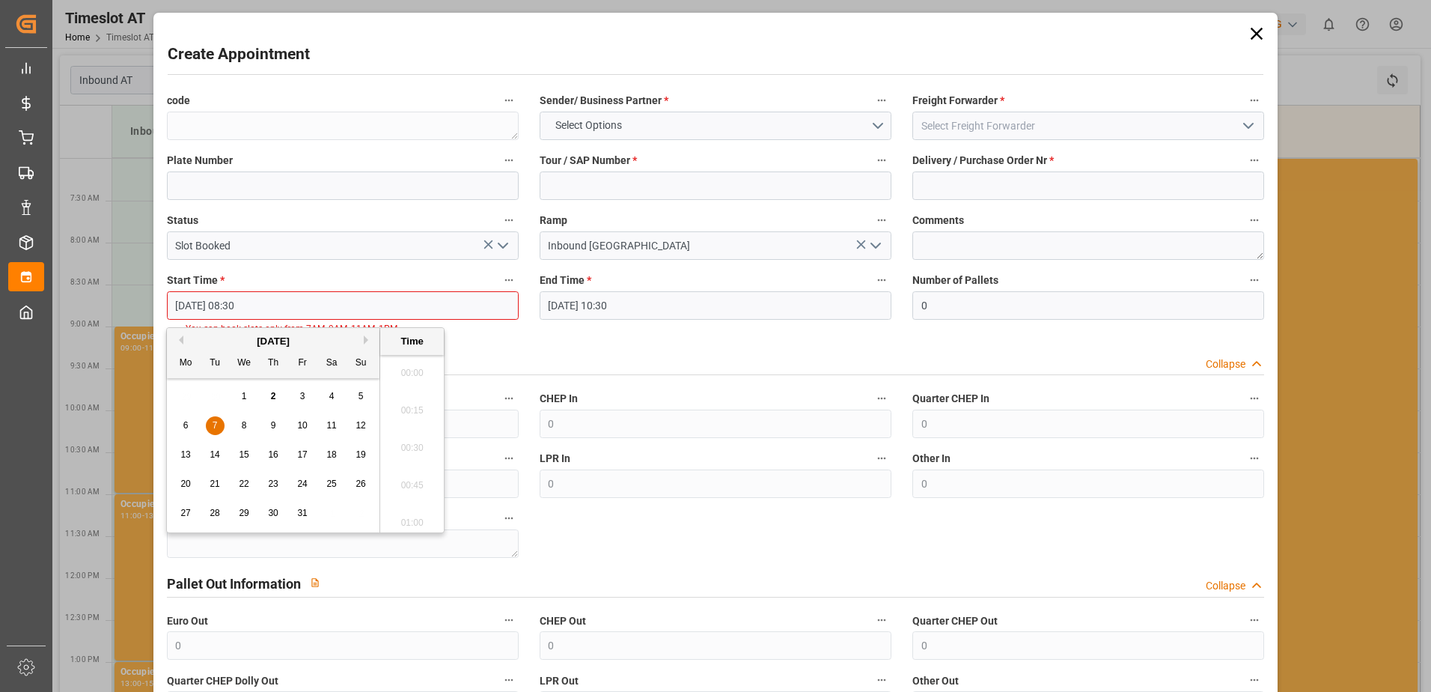
click at [252, 305] on input "[DATE] 08:30" at bounding box center [343, 305] width 352 height 28
click at [404, 368] on ul "00:00 00:15 00:30 00:45 01:00 01:15 01:30 01:45 02:00 02:15 02:30 02:45 03:00 0…" at bounding box center [412, 443] width 64 height 177
drag, startPoint x: 407, startPoint y: 368, endPoint x: 672, endPoint y: 141, distance: 349.9
click at [407, 368] on ul "00:00 00:15 00:30 00:45 01:00 01:15 01:30 01:45 02:00 02:15 02:30 02:45 03:00 0…" at bounding box center [412, 443] width 64 height 177
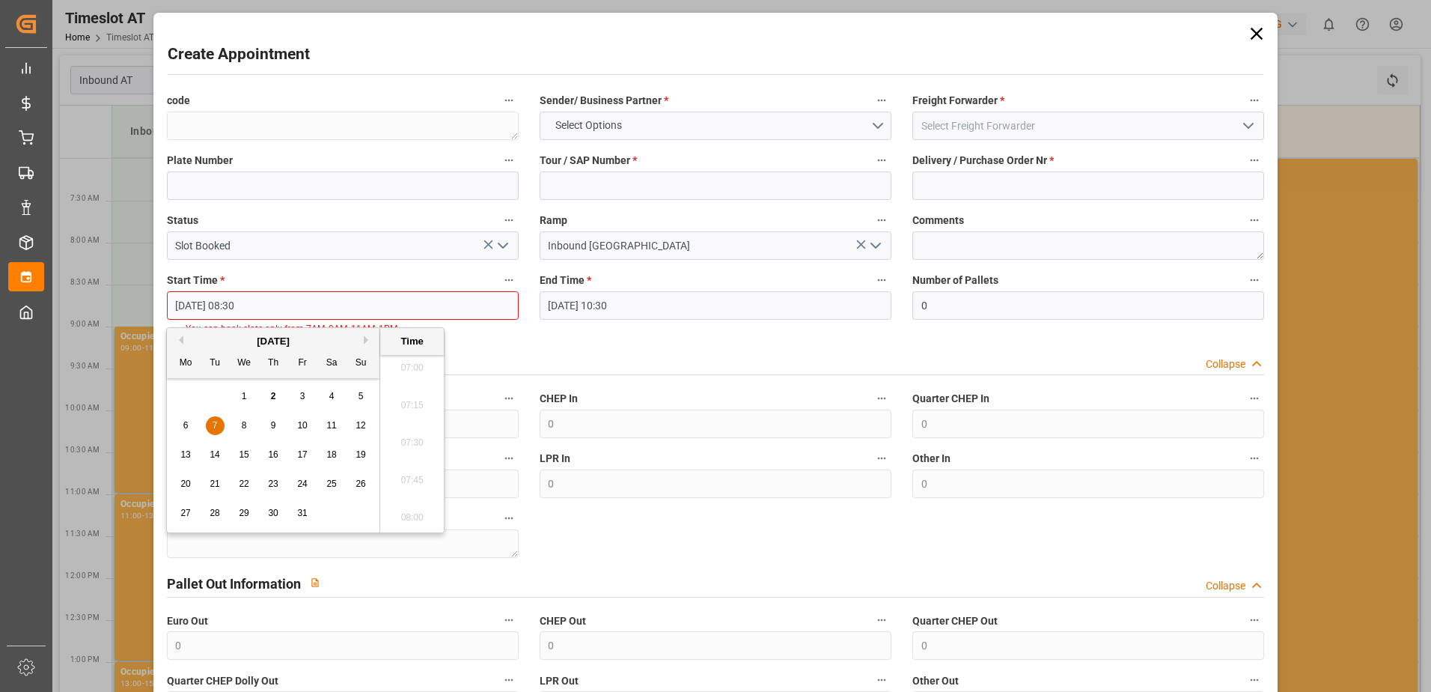
click at [1246, 39] on icon at bounding box center [1256, 33] width 21 height 21
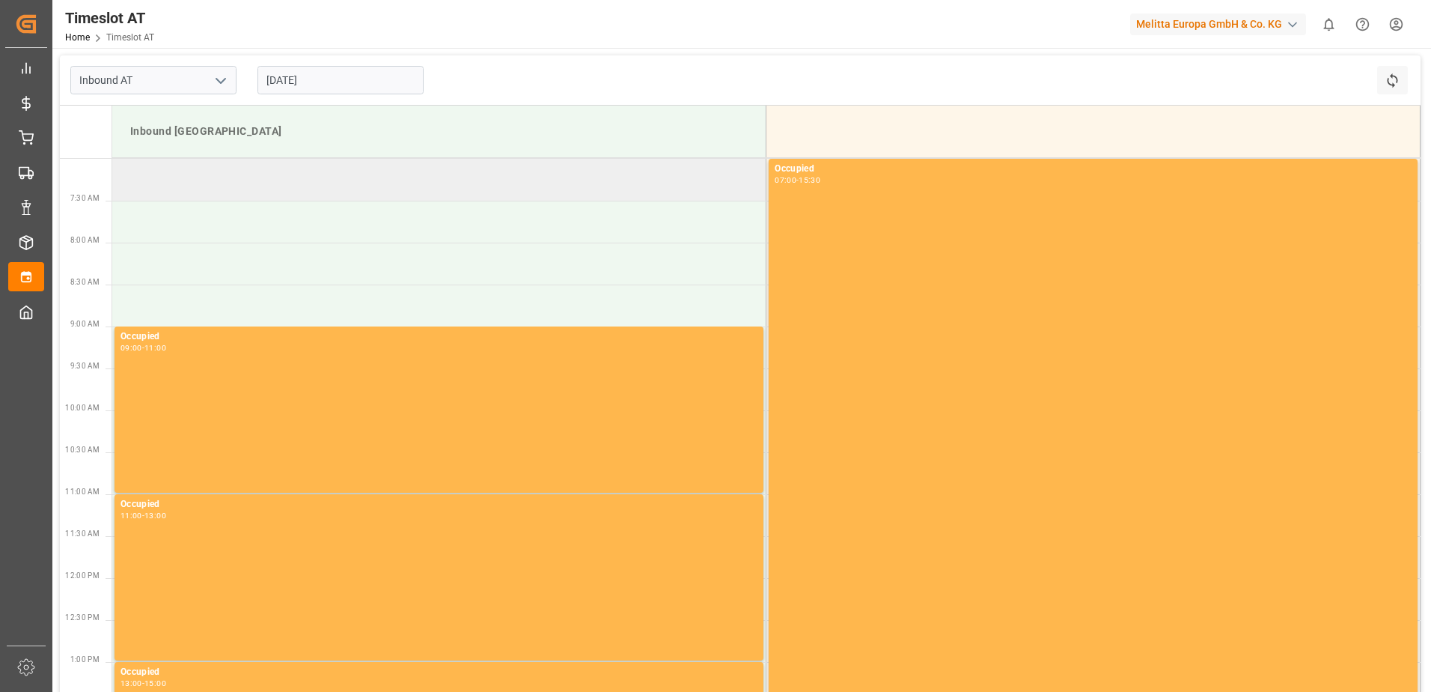
click at [278, 168] on td at bounding box center [439, 180] width 654 height 42
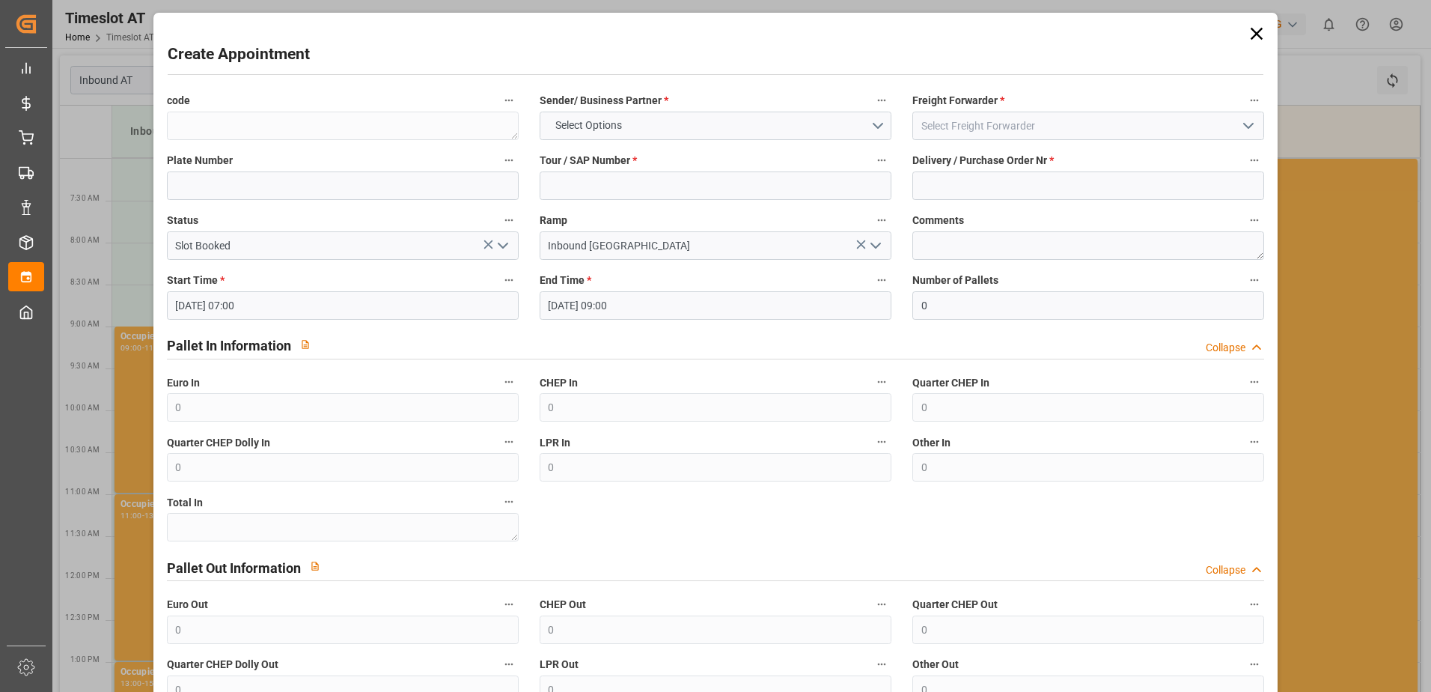
click at [1261, 29] on icon at bounding box center [1256, 33] width 21 height 21
